Goal: Information Seeking & Learning: Learn about a topic

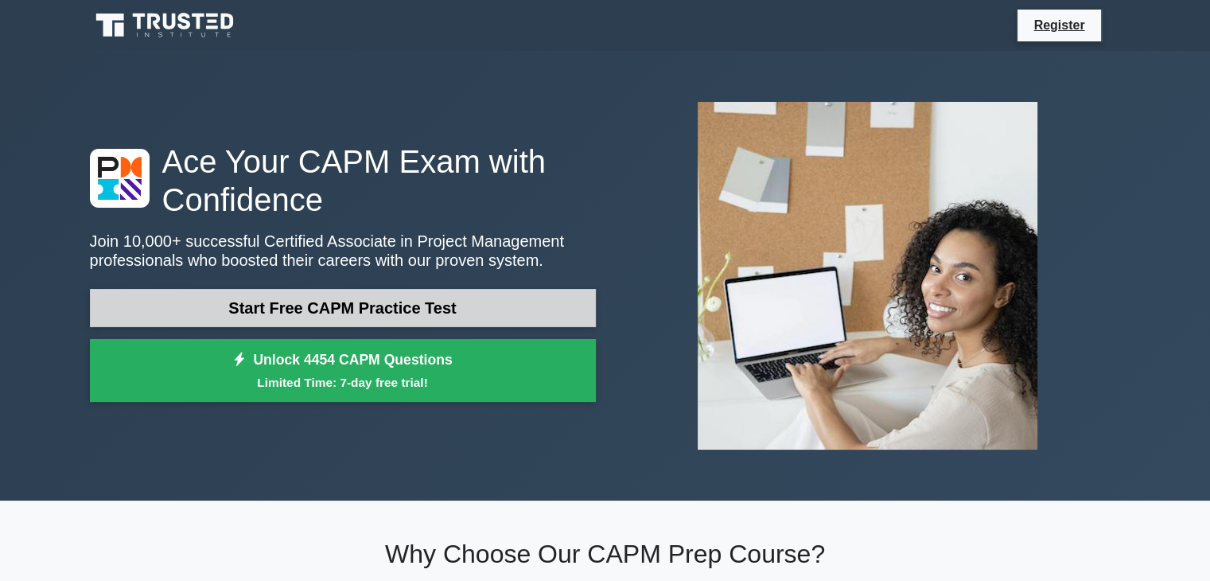
click at [447, 313] on link "Start Free CAPM Practice Test" at bounding box center [343, 308] width 506 height 38
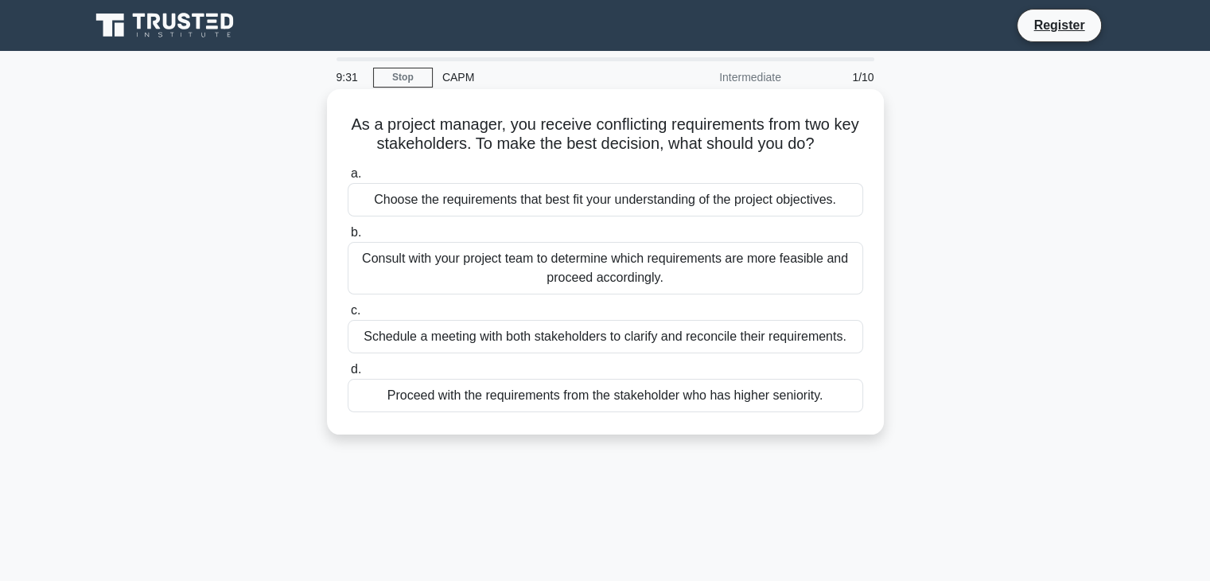
click at [654, 282] on div "Consult with your project team to determine which requirements are more feasibl…" at bounding box center [606, 268] width 516 height 53
click at [348, 238] on input "b. Consult with your project team to determine which requirements are more feas…" at bounding box center [348, 233] width 0 height 10
